Goal: Task Accomplishment & Management: Manage account settings

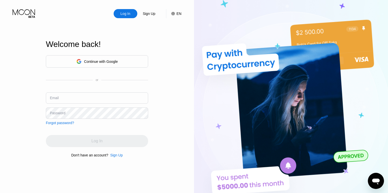
click at [93, 59] on div "Continue with Google" at bounding box center [101, 61] width 34 height 4
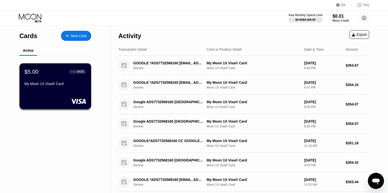
click at [61, 85] on div "My Moon 1X Visa® Card" at bounding box center [55, 84] width 62 height 4
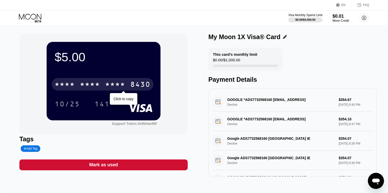
click at [119, 82] on div "* * * *" at bounding box center [115, 85] width 20 height 8
